Goal: Communication & Community: Answer question/provide support

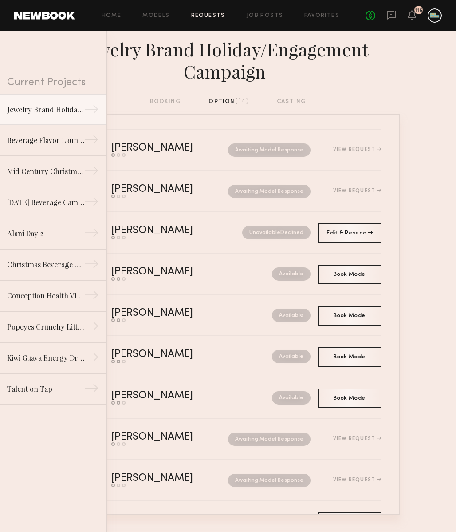
scroll to position [208, 0]
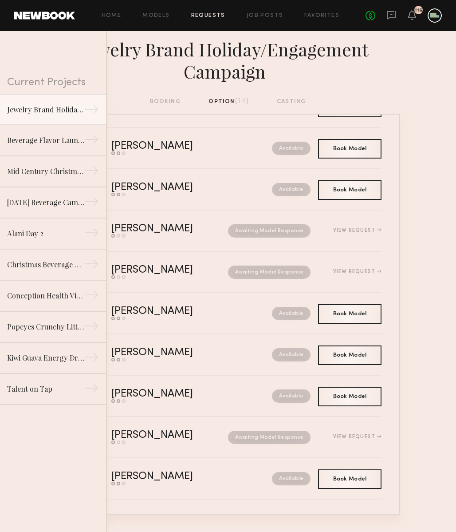
click at [394, 9] on div "No fees up to $5,000 116" at bounding box center [404, 15] width 76 height 14
click at [393, 15] on icon at bounding box center [392, 15] width 10 height 10
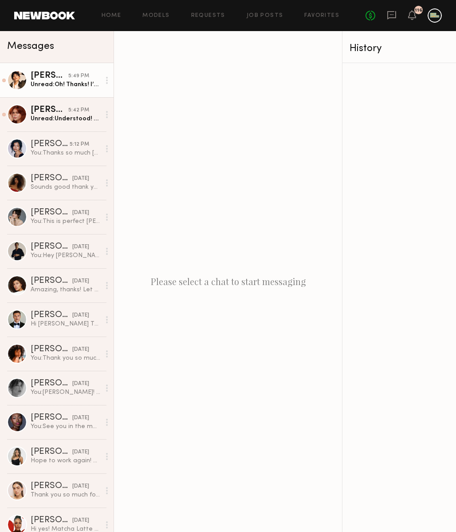
click at [68, 87] on div "Unread: Oh! Thanks! I’m flattered! The only thing is that I don’t do any work i…" at bounding box center [66, 84] width 70 height 8
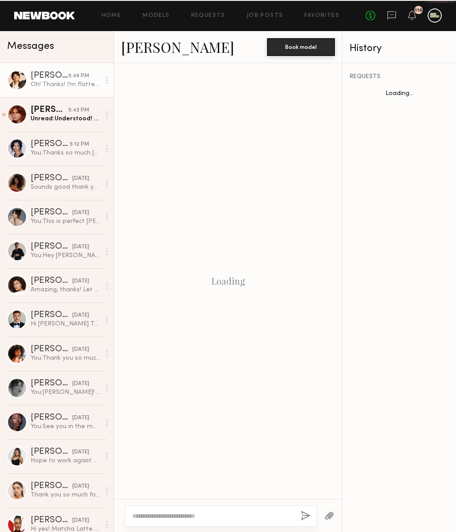
scroll to position [372, 0]
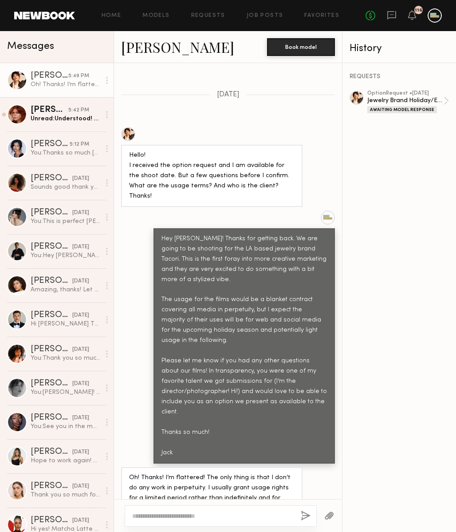
click at [196, 518] on textarea at bounding box center [213, 515] width 162 height 9
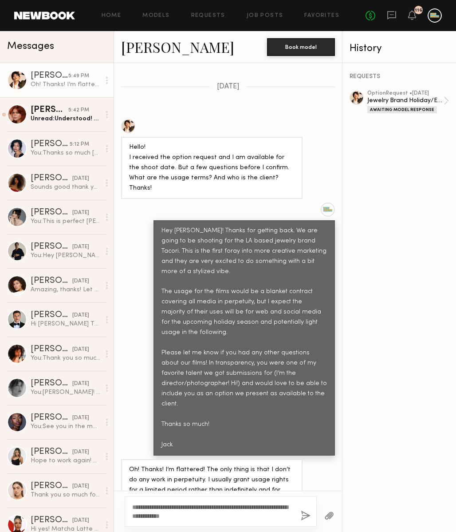
type textarea "**********"
click at [304, 514] on button "button" at bounding box center [306, 516] width 10 height 11
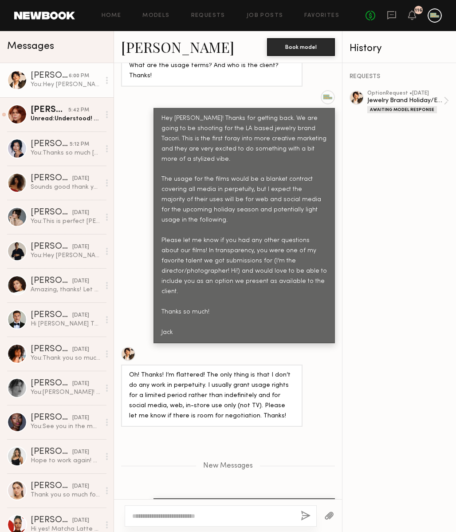
scroll to position [482, 0]
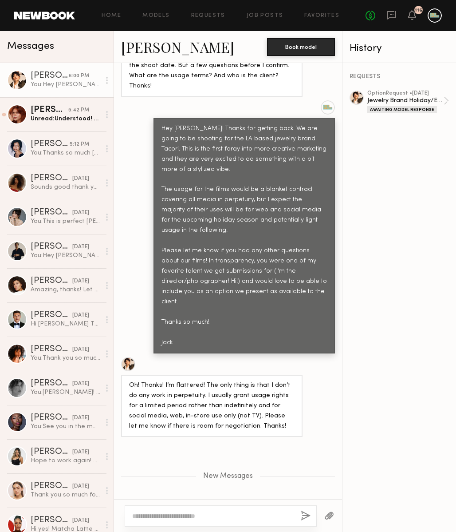
click at [129, 357] on div at bounding box center [128, 364] width 14 height 14
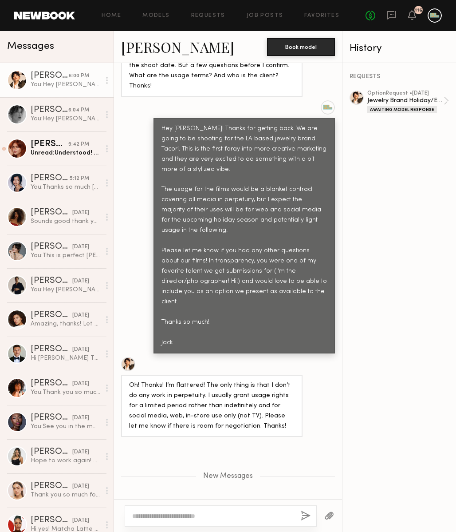
scroll to position [492, 0]
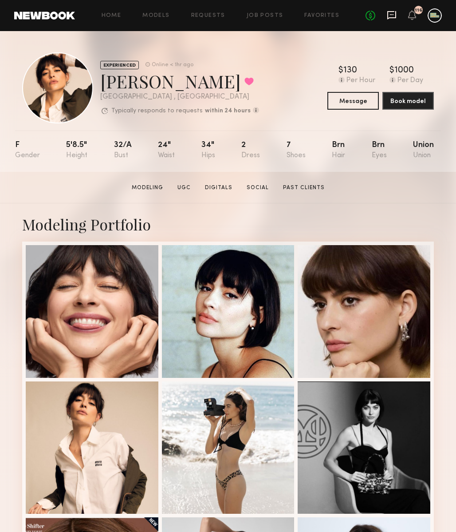
click at [393, 17] on icon at bounding box center [392, 15] width 10 height 10
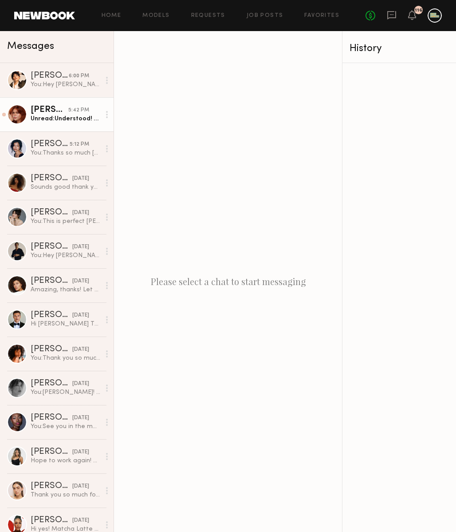
click at [71, 116] on div "Unread: Understood! Filming right now and I’ll send it asap!" at bounding box center [66, 119] width 70 height 8
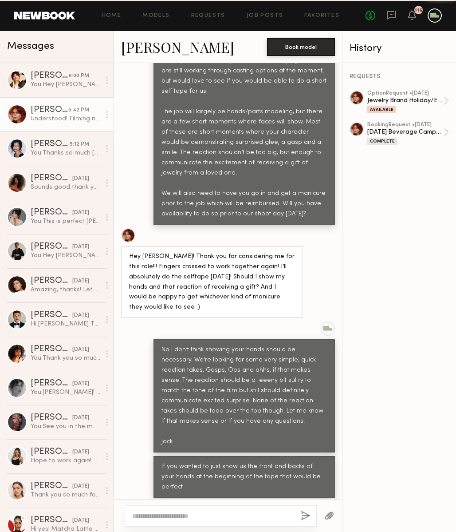
scroll to position [577, 0]
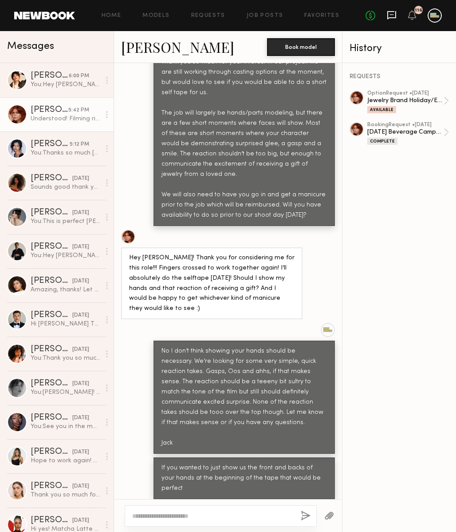
click at [395, 11] on icon at bounding box center [392, 15] width 10 height 10
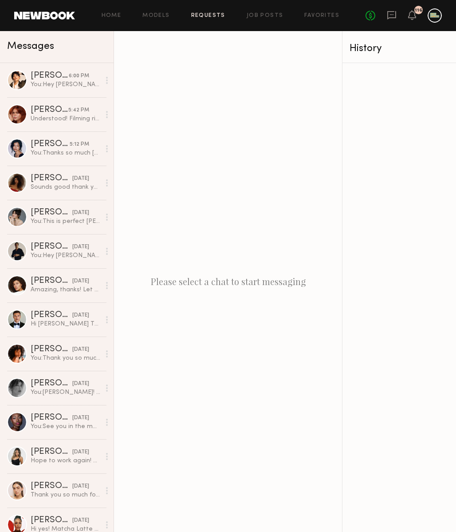
click at [214, 14] on link "Requests" at bounding box center [208, 16] width 34 height 6
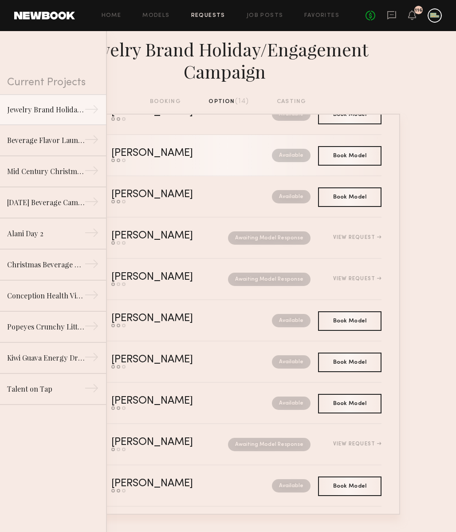
scroll to position [208, 0]
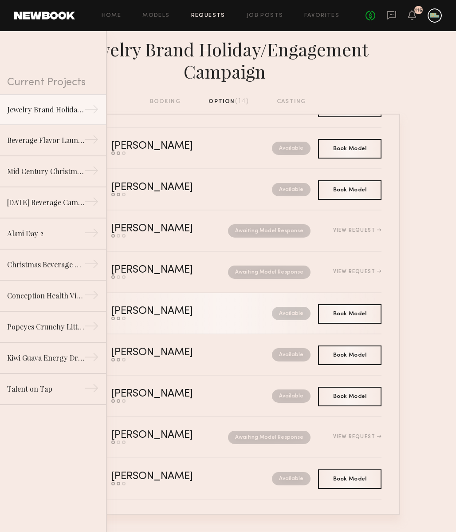
click at [135, 313] on div "Brittany H." at bounding box center [171, 311] width 121 height 10
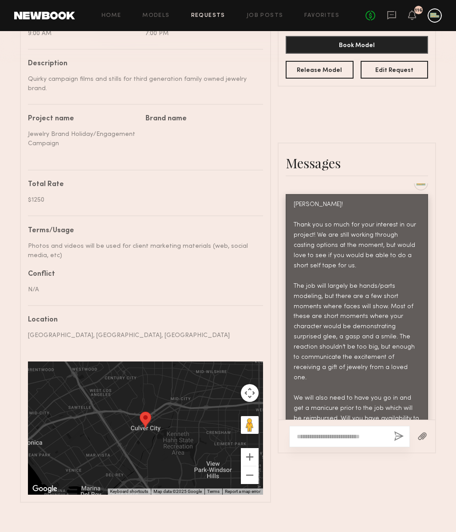
scroll to position [319, 0]
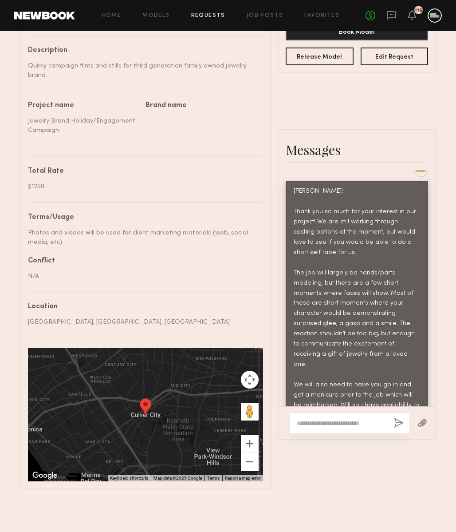
click at [344, 426] on textarea at bounding box center [342, 423] width 90 height 9
type textarea "*****"
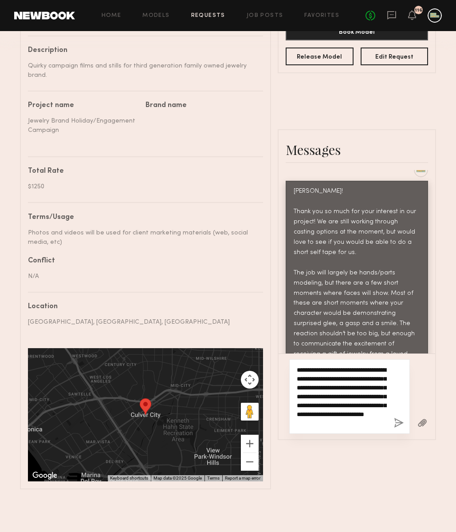
paste textarea "**********"
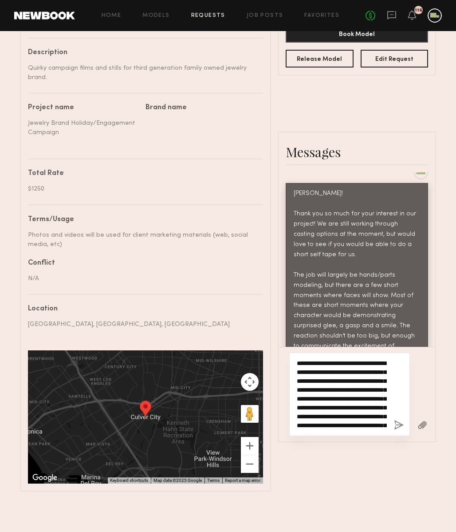
scroll to position [5, 0]
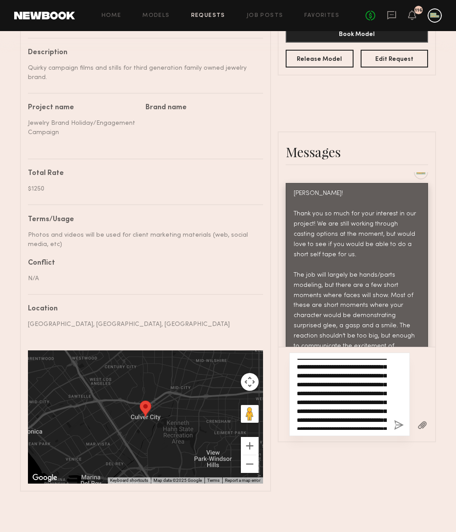
click at [356, 377] on textarea "**********" at bounding box center [342, 394] width 90 height 71
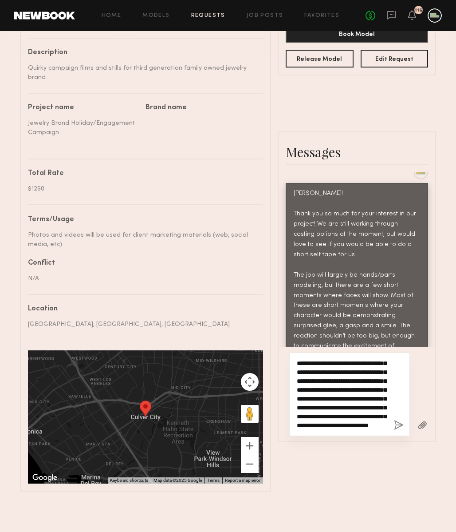
scroll to position [133, 0]
type textarea "**********"
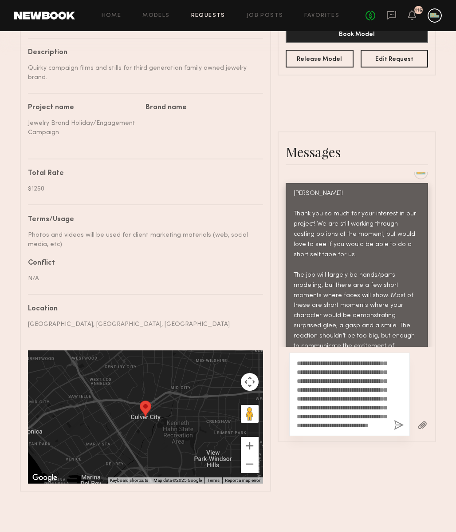
click at [400, 423] on button "button" at bounding box center [399, 425] width 10 height 11
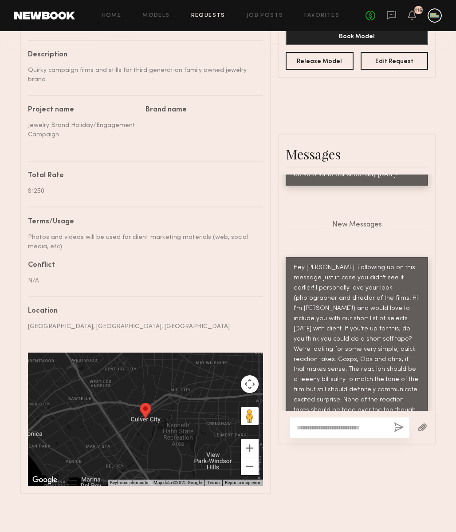
scroll to position [319, 0]
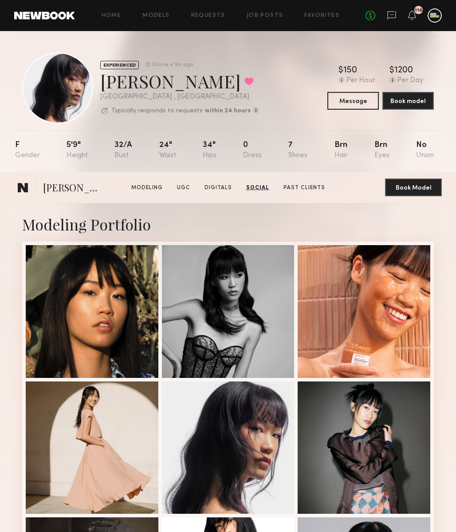
scroll to position [1399, 0]
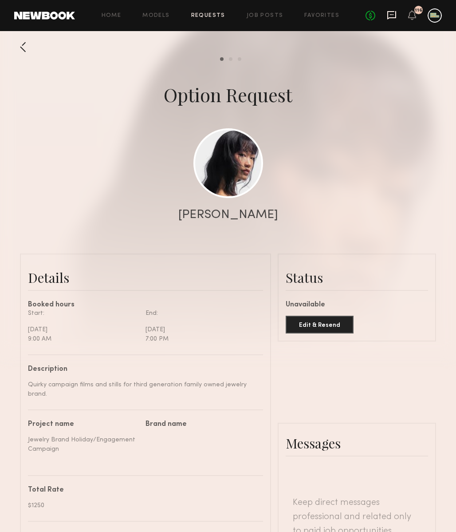
click at [392, 14] on icon at bounding box center [392, 14] width 4 height 1
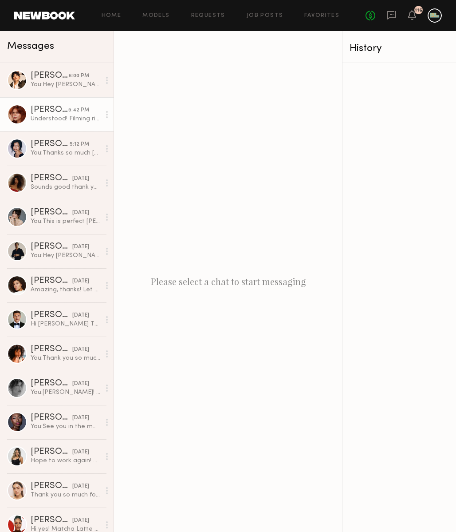
click at [54, 115] on div "Understood! Filming right now and I’ll send it asap!" at bounding box center [66, 119] width 70 height 8
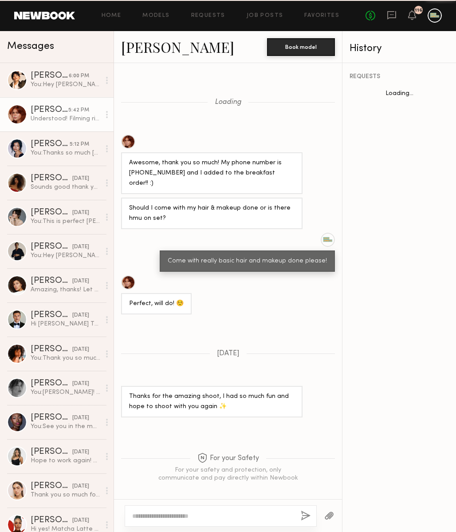
scroll to position [577, 0]
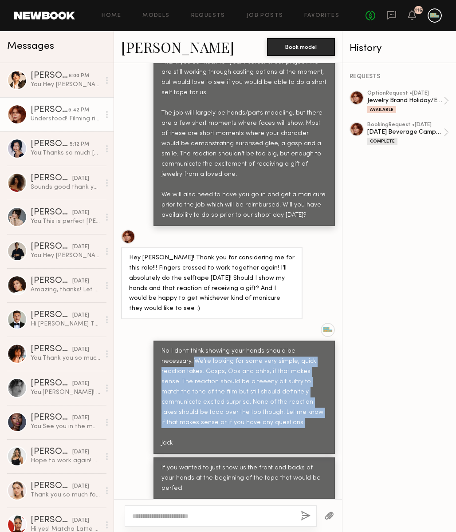
drag, startPoint x: 162, startPoint y: 338, endPoint x: 230, endPoint y: 400, distance: 91.7
click at [230, 400] on div "No I don’t think showing your hands should be necessary. We’re looking for some…" at bounding box center [245, 397] width 166 height 102
copy div "We’re looking for some very simple, quick reaction takes. Gasps, Oos and ahhs, …"
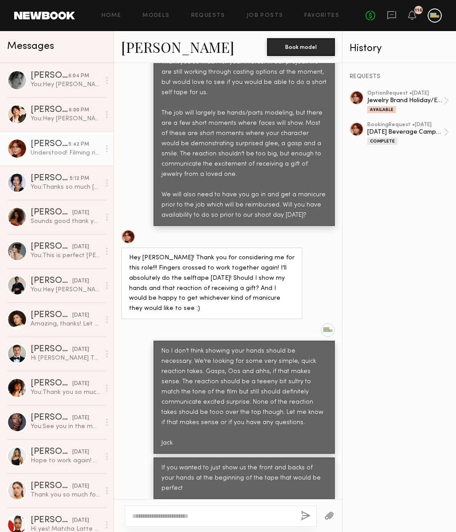
click at [191, 280] on div "Hey [PERSON_NAME]! Thank you for considering me for this role!!! Fingers crosse…" at bounding box center [212, 283] width 166 height 61
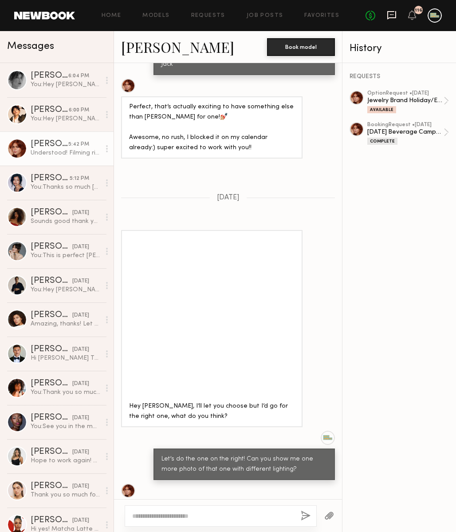
scroll to position [2346, 0]
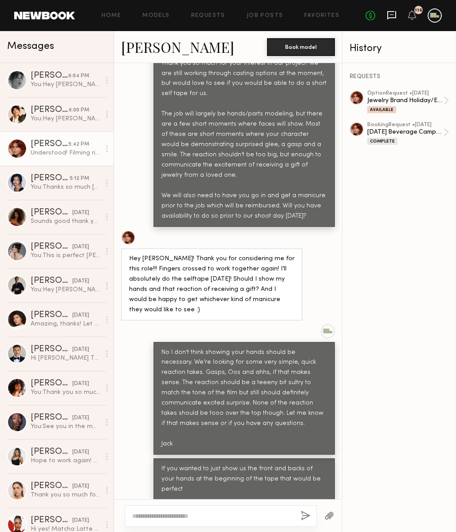
click at [392, 12] on icon at bounding box center [392, 15] width 10 height 10
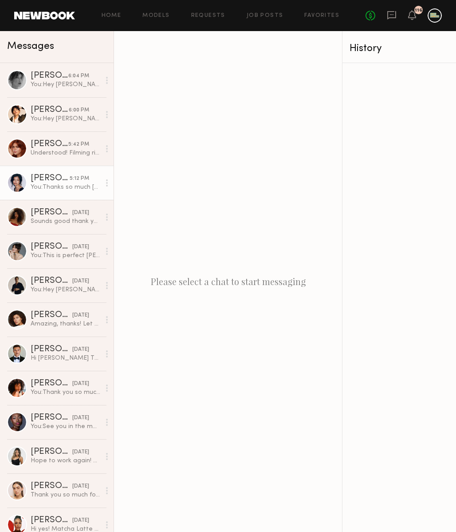
click at [54, 184] on div "You: Thanks so much Vallerie! Looking forward to seeing your tape :)" at bounding box center [66, 187] width 70 height 8
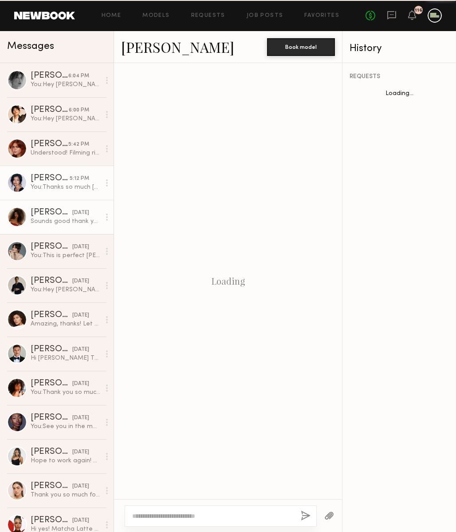
scroll to position [301, 0]
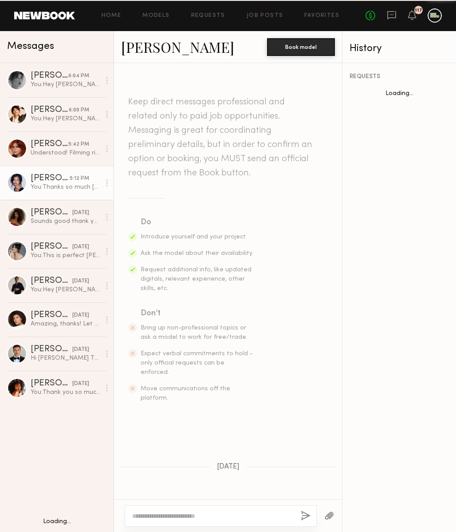
scroll to position [301, 0]
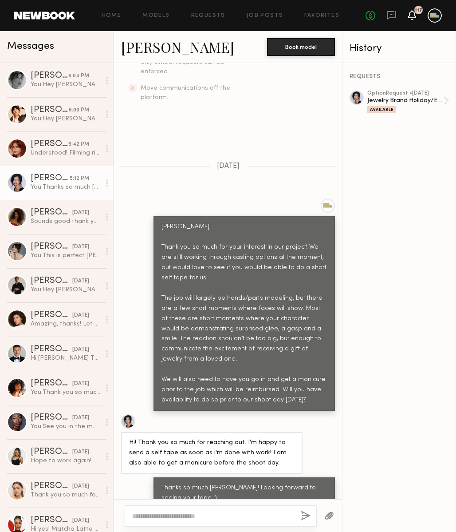
click at [412, 12] on icon at bounding box center [412, 15] width 7 height 6
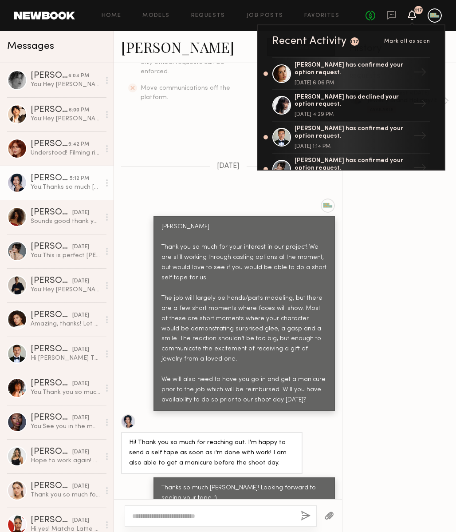
click at [185, 241] on div "[PERSON_NAME]! Thank you so much for your interest in our project! We are still…" at bounding box center [245, 313] width 166 height 183
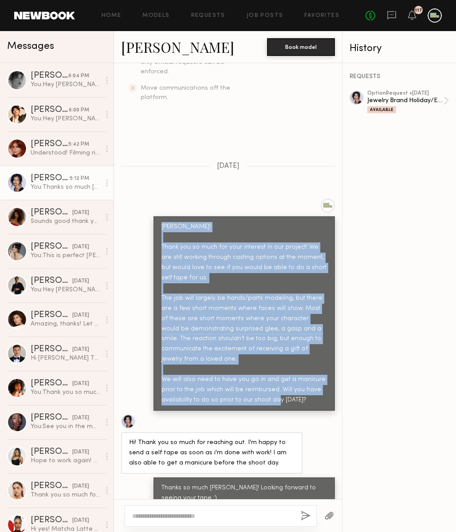
drag, startPoint x: 163, startPoint y: 207, endPoint x: 315, endPoint y: 384, distance: 233.3
click at [315, 384] on div "[PERSON_NAME]! Thank you so much for your interest in our project! We are still…" at bounding box center [245, 313] width 166 height 183
copy div "[PERSON_NAME]! Thank you so much for your interest in our project! We are still…"
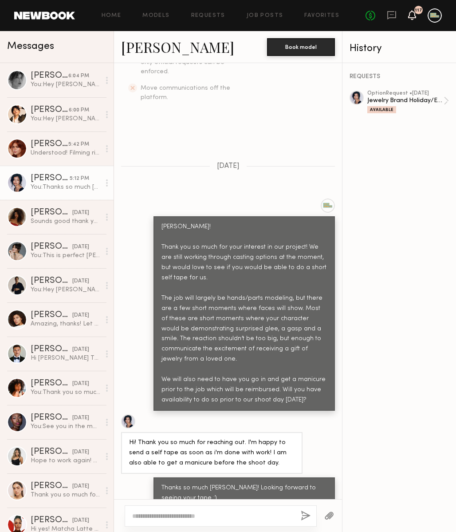
click at [416, 14] on icon at bounding box center [412, 15] width 8 height 10
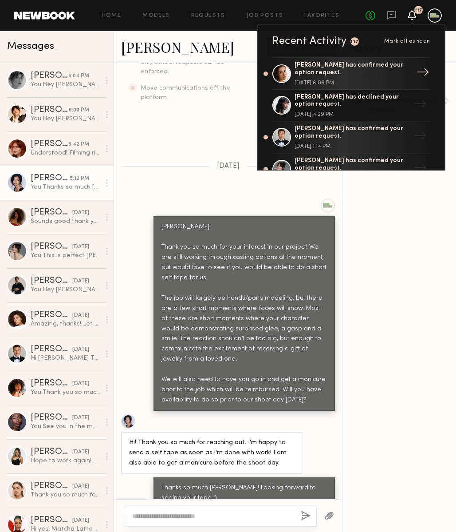
click at [341, 69] on div "[PERSON_NAME] has confirmed your option request." at bounding box center [352, 69] width 115 height 15
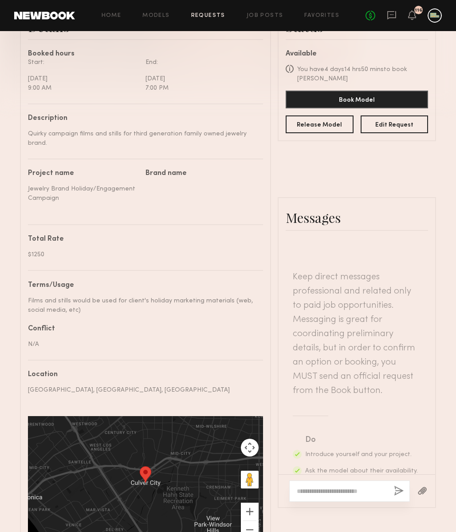
scroll to position [319, 0]
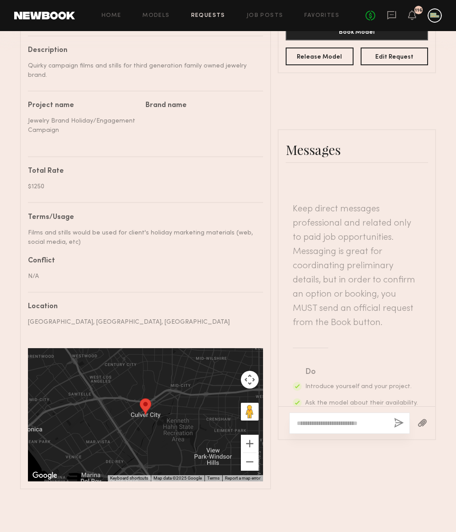
click at [340, 424] on textarea at bounding box center [342, 423] width 90 height 9
paste textarea "**********"
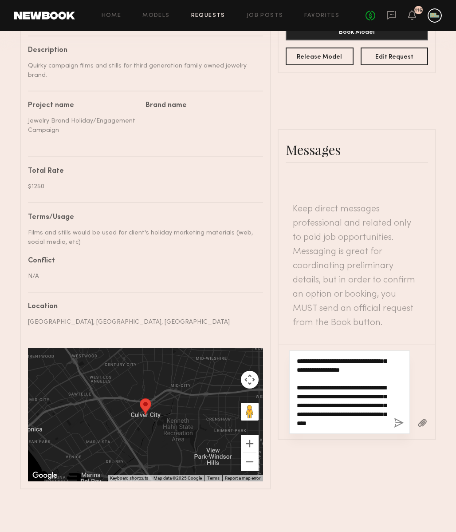
scroll to position [163, 0]
type textarea "**********"
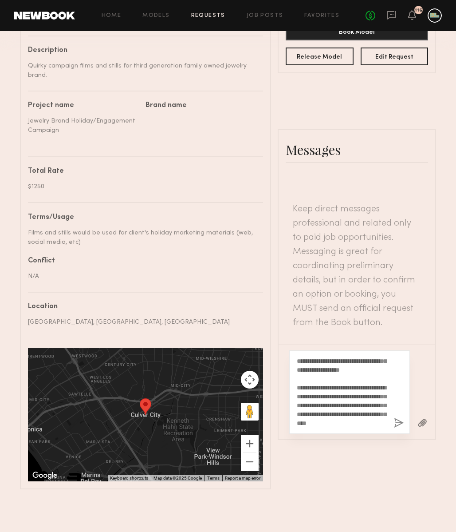
click at [396, 420] on button "button" at bounding box center [399, 423] width 10 height 11
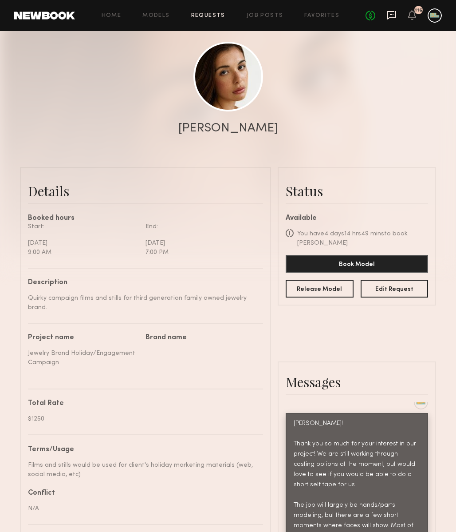
scroll to position [84, 0]
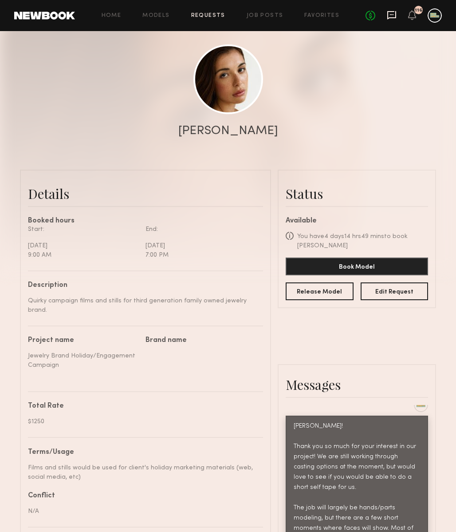
click at [390, 10] on icon at bounding box center [392, 15] width 10 height 10
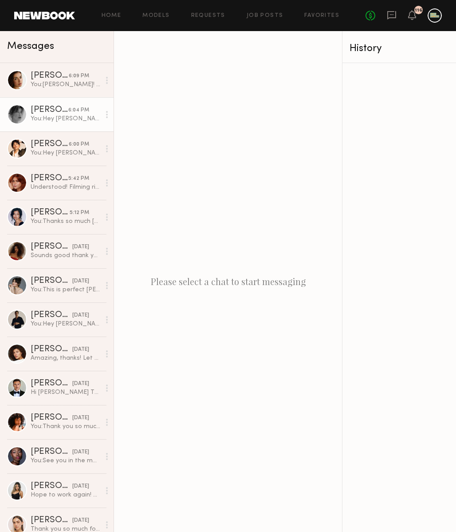
click at [40, 117] on div "You: Hey [PERSON_NAME]! Following up on this message just in case you didn't se…" at bounding box center [66, 119] width 70 height 8
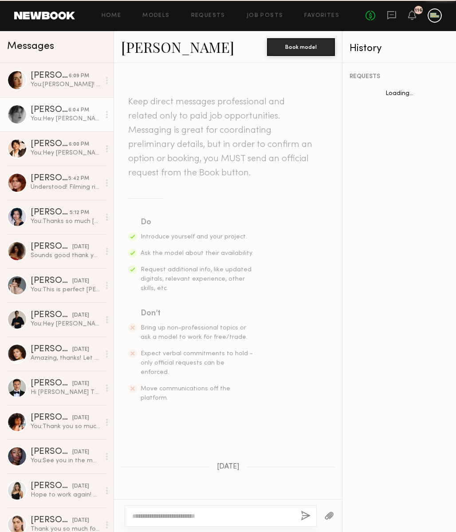
scroll to position [340, 0]
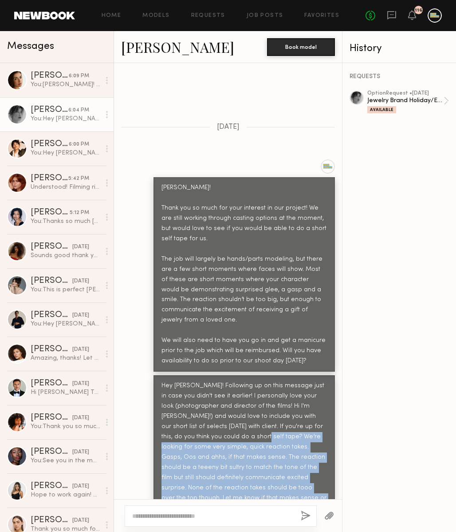
drag, startPoint x: 238, startPoint y: 420, endPoint x: 291, endPoint y: 488, distance: 85.7
click at [291, 488] on div "Hey [PERSON_NAME]! Following up on this message just in case you didn't see it …" at bounding box center [245, 446] width 182 height 143
copy div "We’re looking for some very simple, quick reaction takes. Gasps, Oos and ahhs, …"
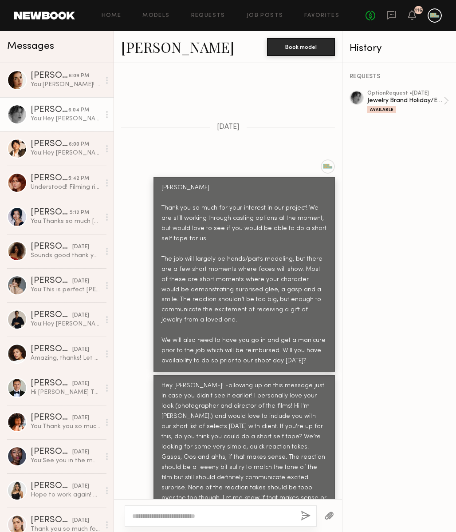
click at [265, 281] on div "Hiya! Thank you so much for your interest in our project! We are still working …" at bounding box center [245, 274] width 166 height 183
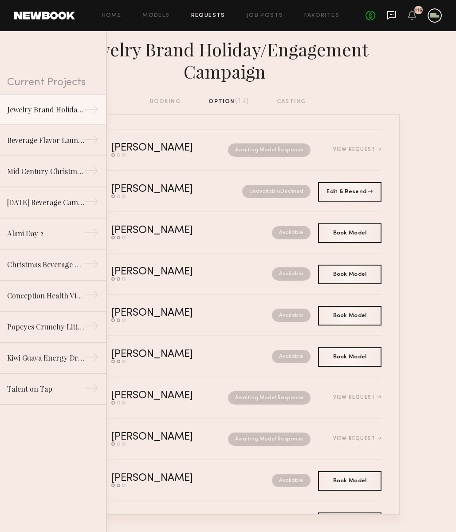
click at [391, 15] on icon at bounding box center [392, 15] width 10 height 10
